Goal: Task Accomplishment & Management: Complete application form

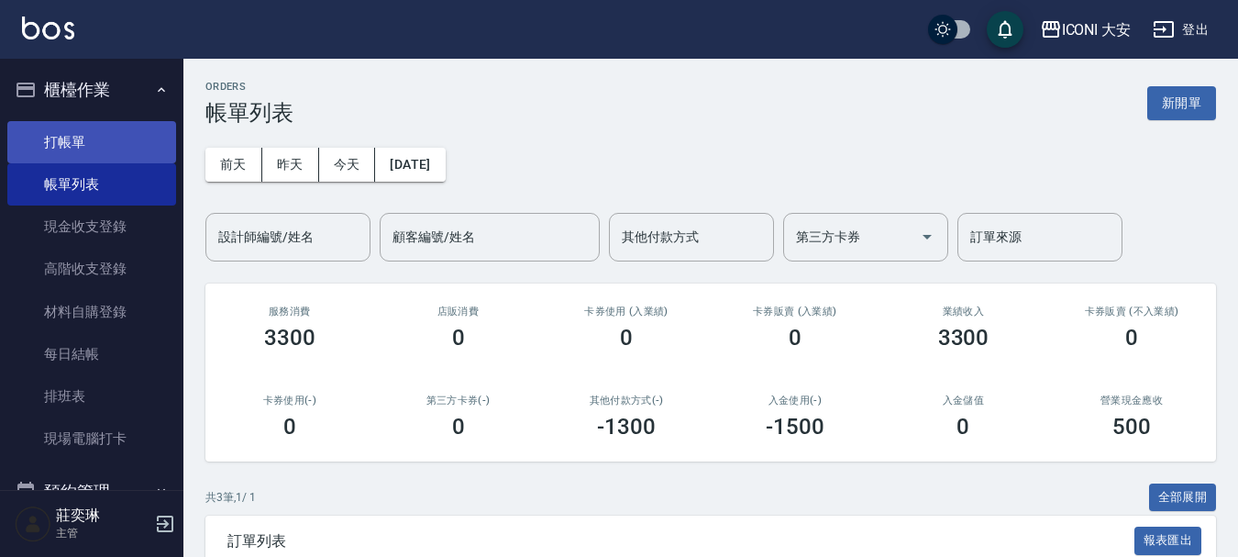
click at [83, 142] on link "打帳單" at bounding box center [91, 142] width 169 height 42
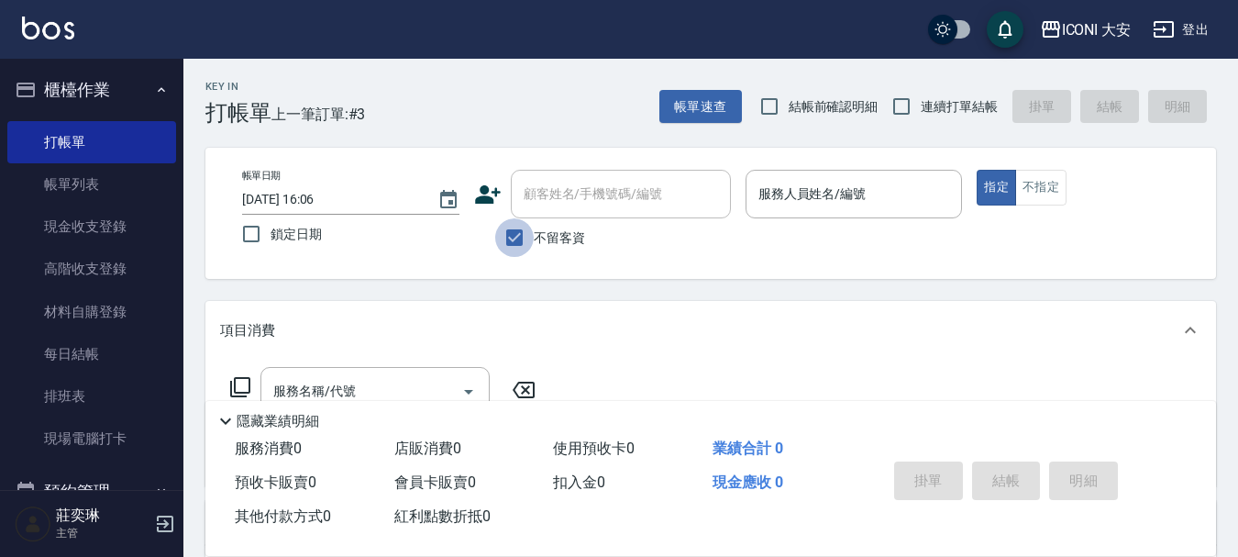
click at [510, 232] on input "不留客資" at bounding box center [514, 237] width 39 height 39
checkbox input "false"
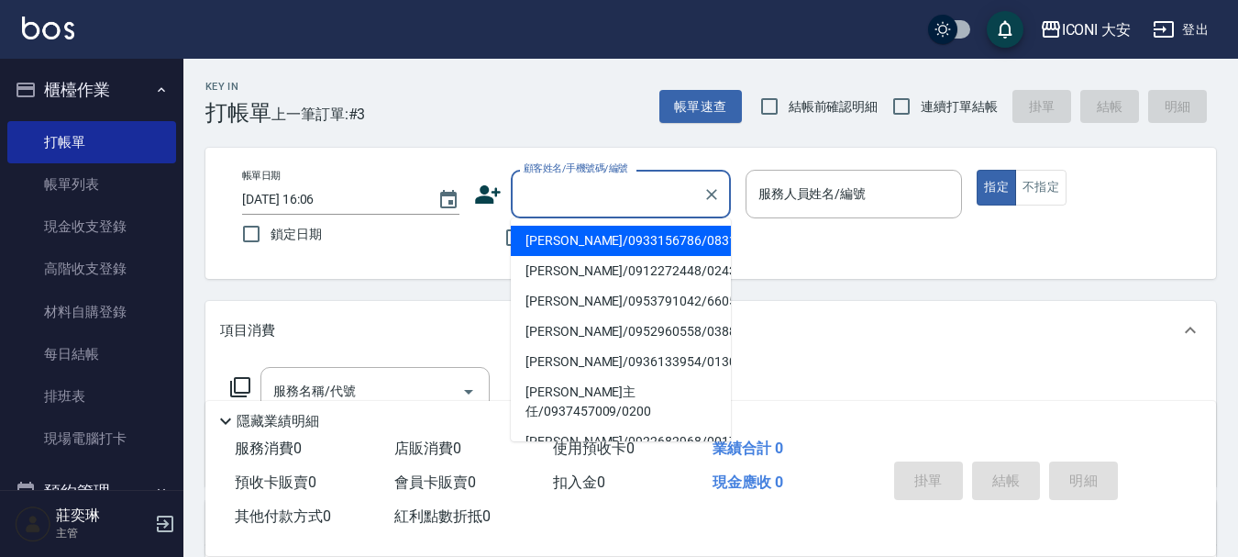
click at [530, 198] on input "顧客姓名/手機號碼/編號" at bounding box center [607, 194] width 176 height 32
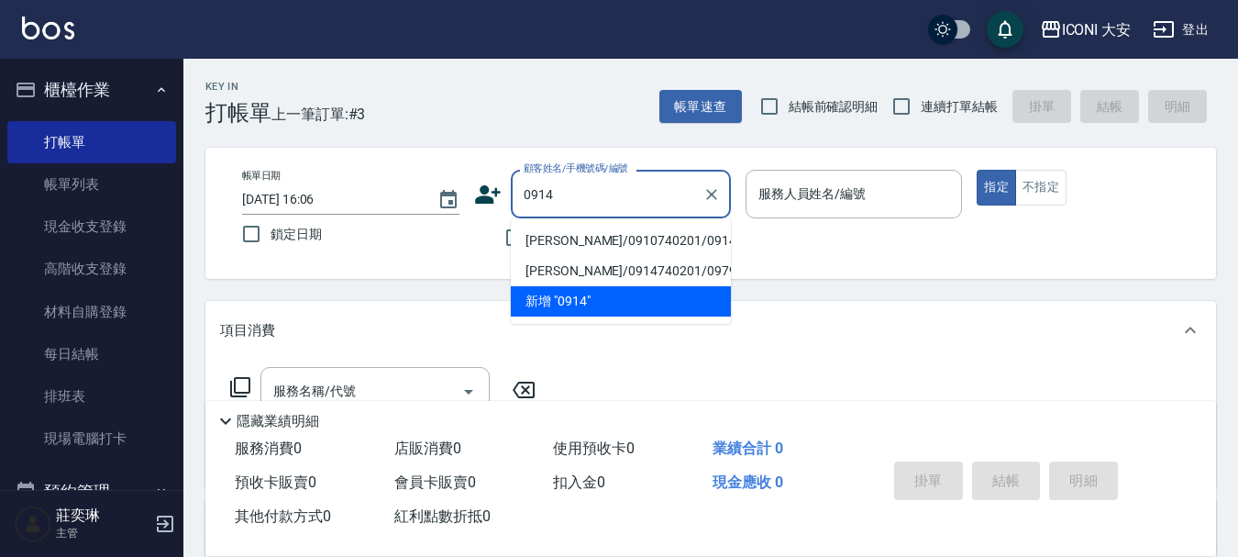
click at [596, 240] on li "[PERSON_NAME]/0910740201/0914" at bounding box center [621, 241] width 220 height 30
type input "[PERSON_NAME]/0910740201/0914"
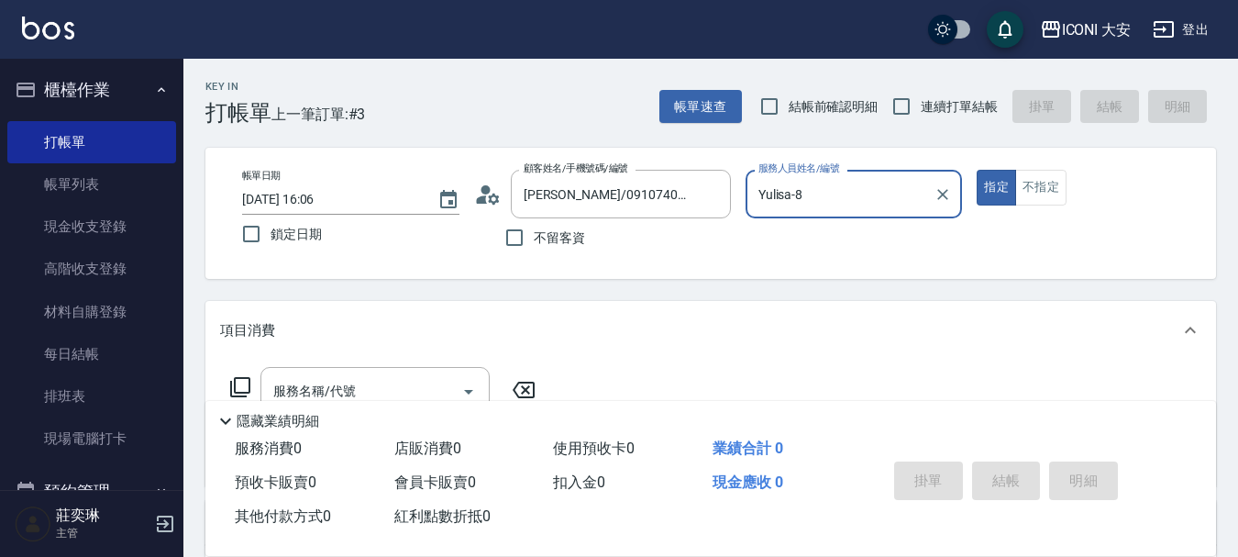
type input "Yulisa-8"
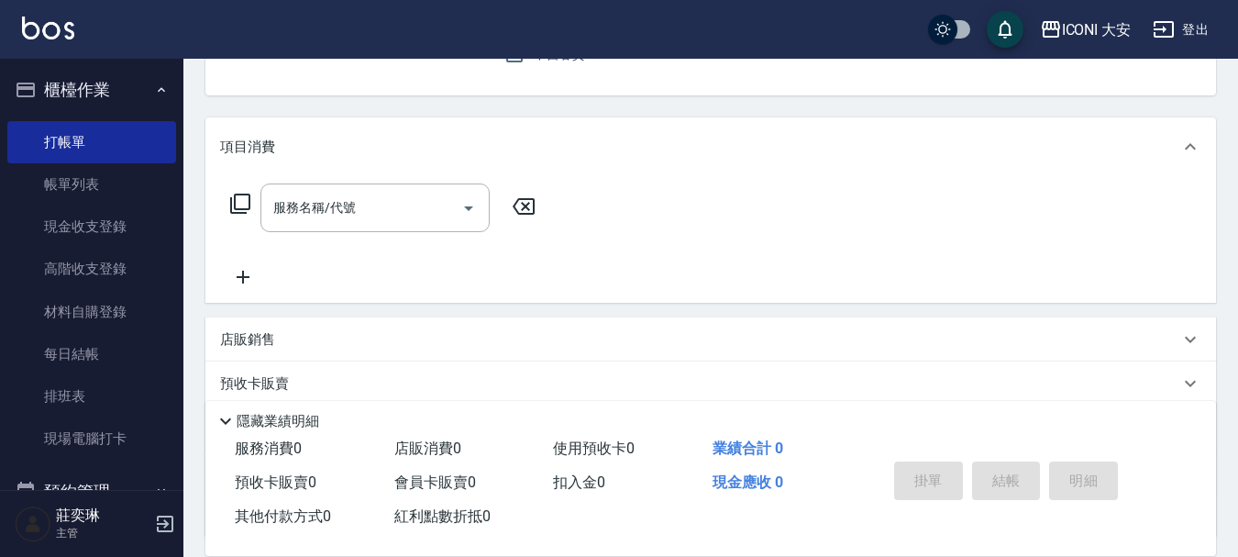
click at [248, 201] on icon at bounding box center [240, 204] width 22 height 22
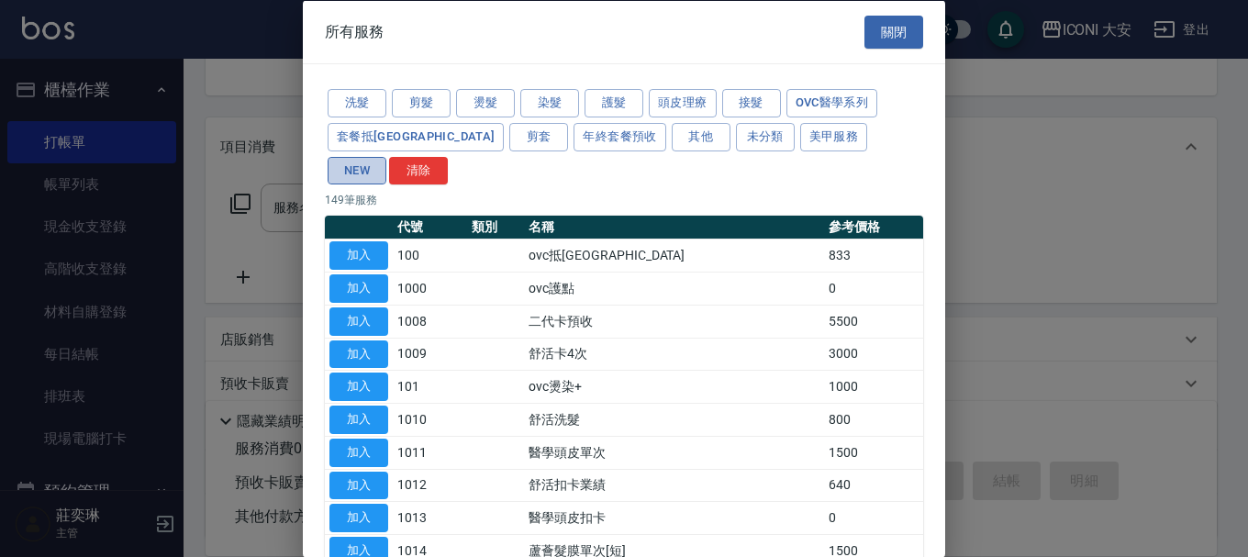
click at [386, 156] on button "NEW" at bounding box center [356, 170] width 59 height 28
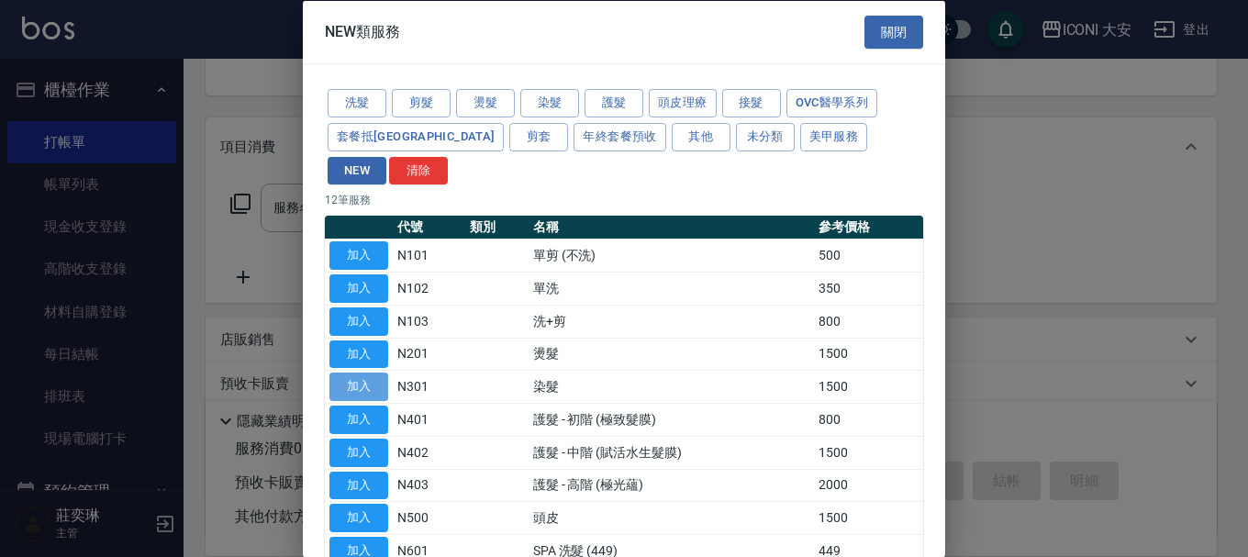
click at [360, 372] on button "加入" at bounding box center [358, 386] width 59 height 28
type input "染髮(N301)"
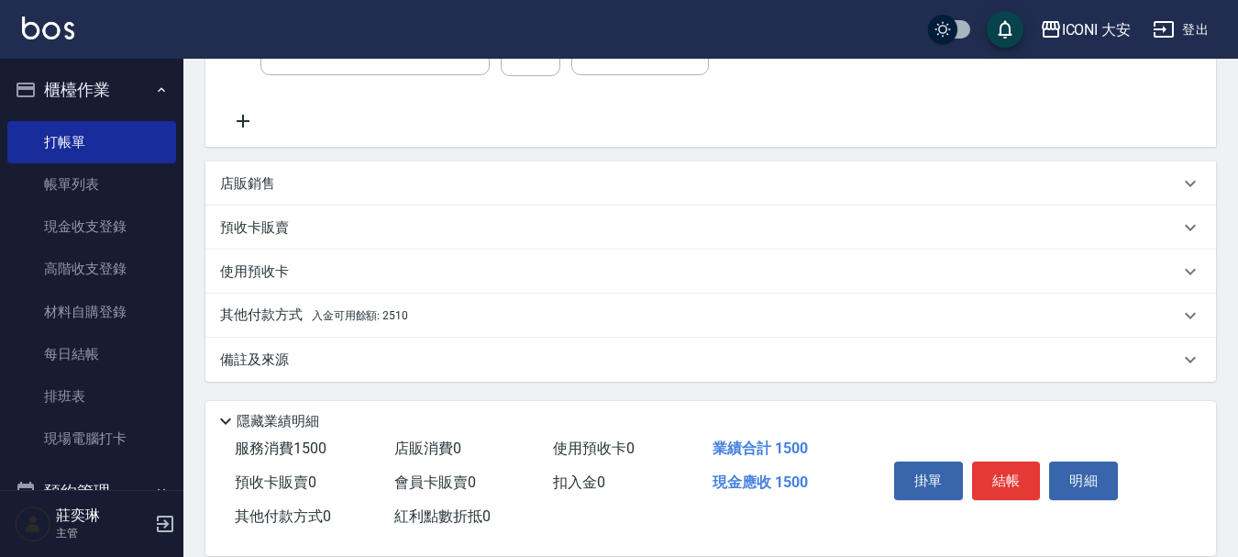
scroll to position [341, 0]
click at [284, 308] on p "其他付款方式 入金可用餘額: 2510" at bounding box center [314, 315] width 188 height 20
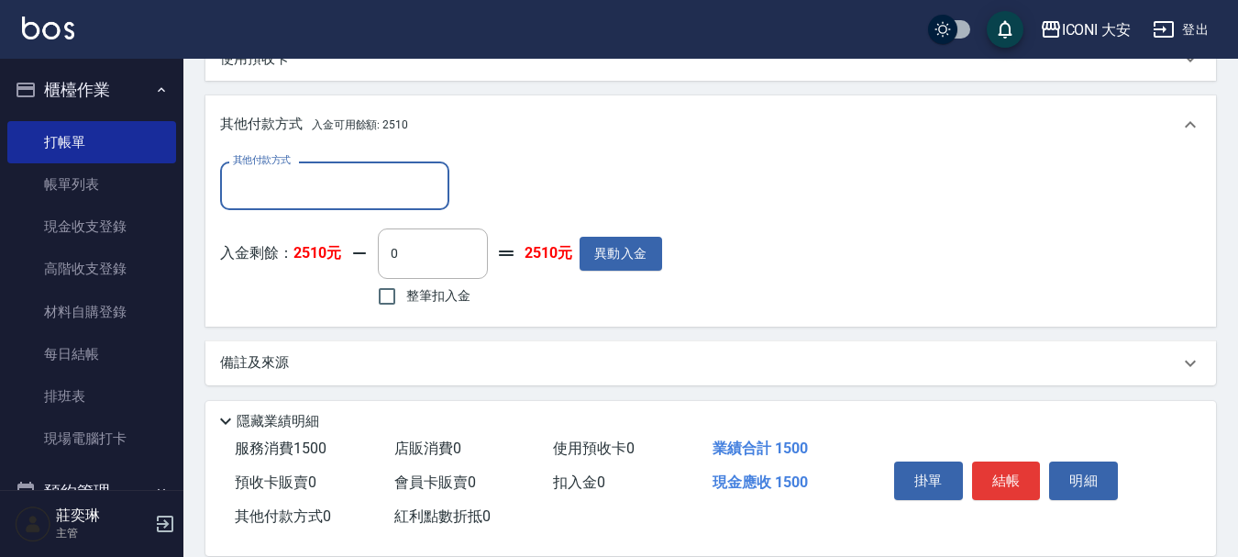
scroll to position [558, 0]
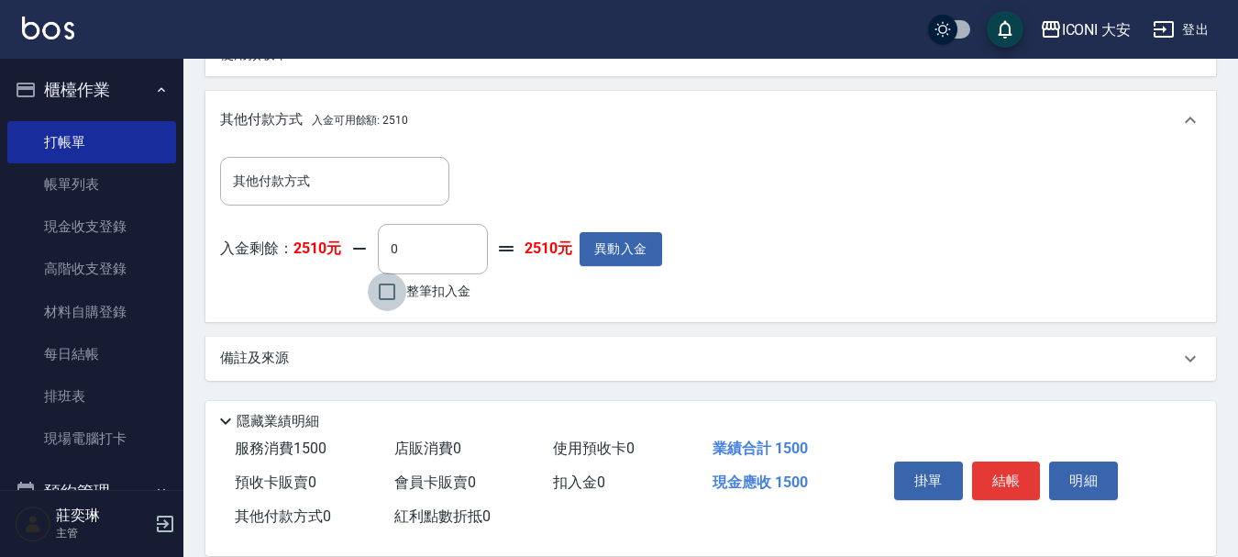
click at [391, 293] on input "整筆扣入金" at bounding box center [387, 291] width 39 height 39
checkbox input "true"
type input "1500"
click at [1005, 476] on button "結帳" at bounding box center [1006, 480] width 69 height 39
